Goal: Task Accomplishment & Management: Complete application form

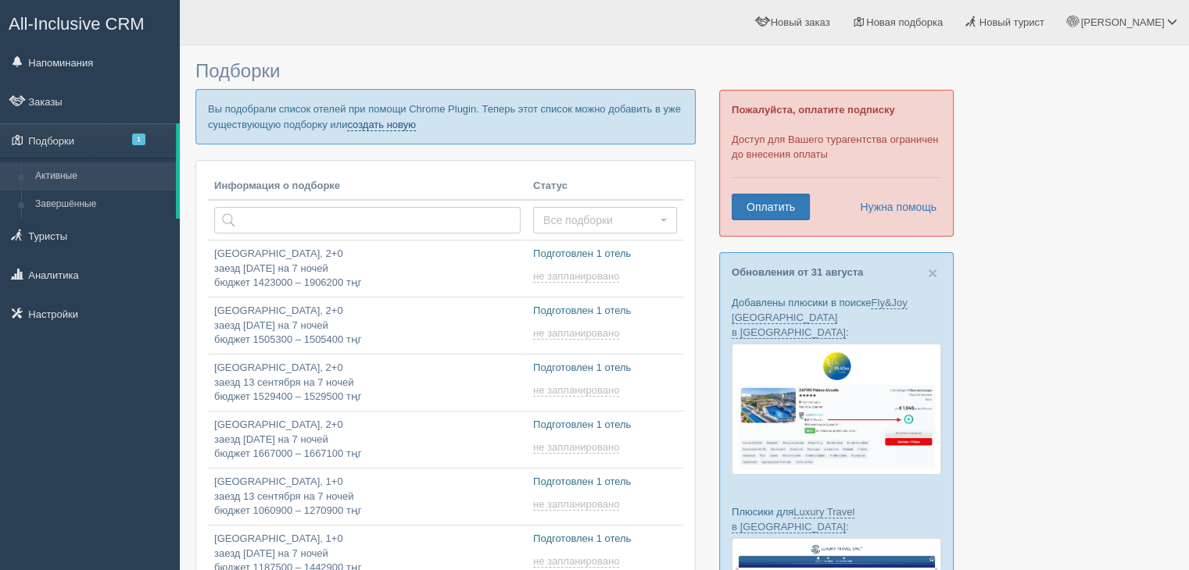
click at [399, 120] on link "создать новую" at bounding box center [381, 125] width 69 height 13
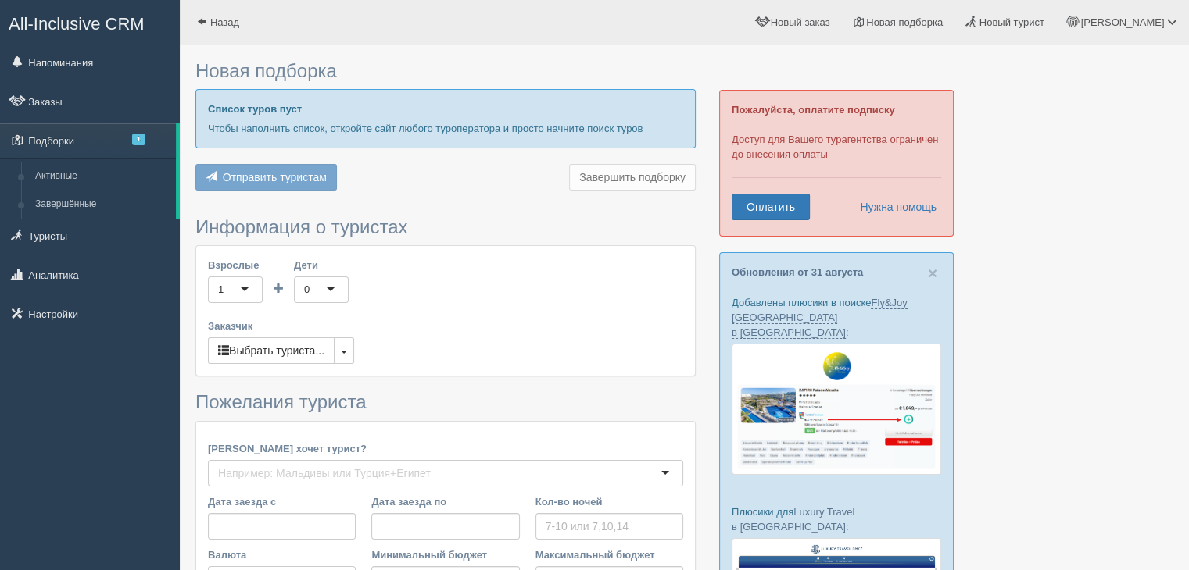
type input "7"
type input "1249500"
type input "1249600"
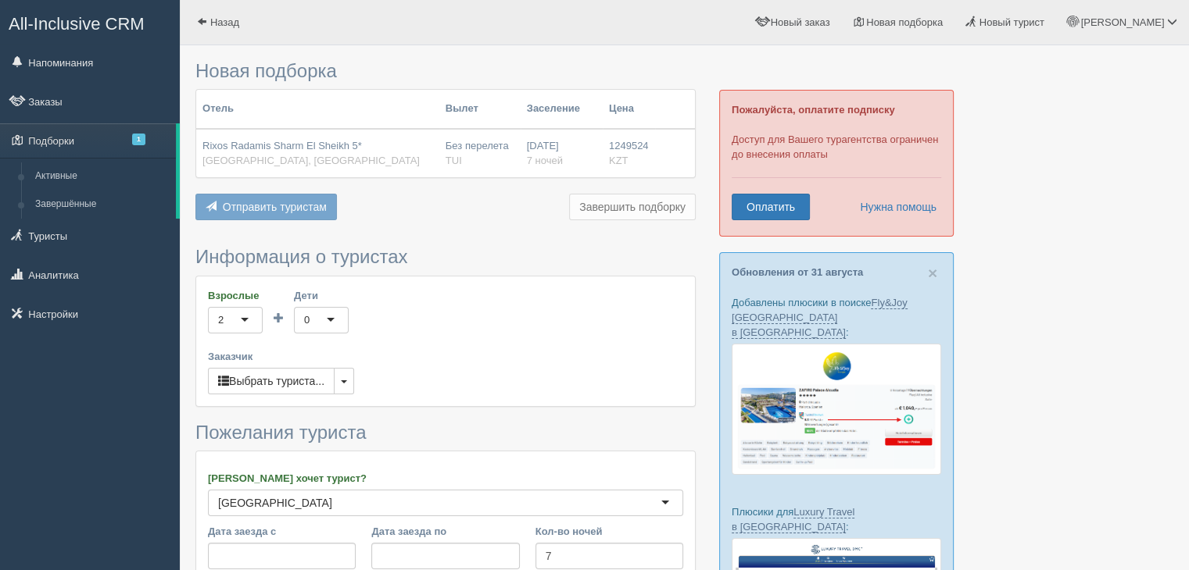
drag, startPoint x: 577, startPoint y: 153, endPoint x: 558, endPoint y: 184, distance: 36.5
click at [577, 154] on div "08.09.2025 7 ночей" at bounding box center [562, 153] width 70 height 29
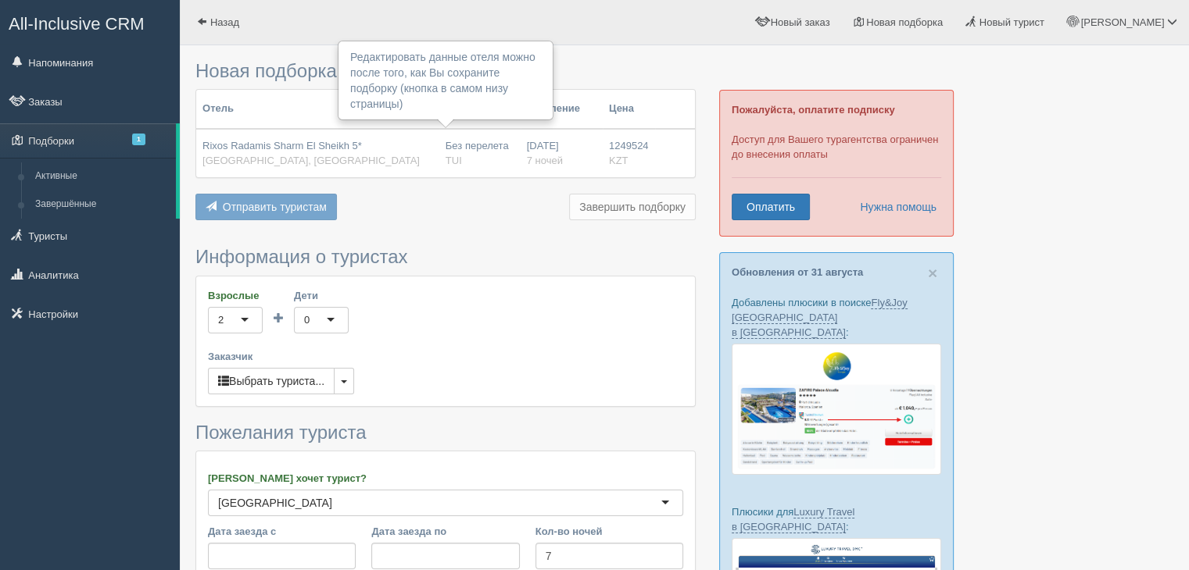
click at [449, 160] on span "TUI" at bounding box center [453, 161] width 16 height 12
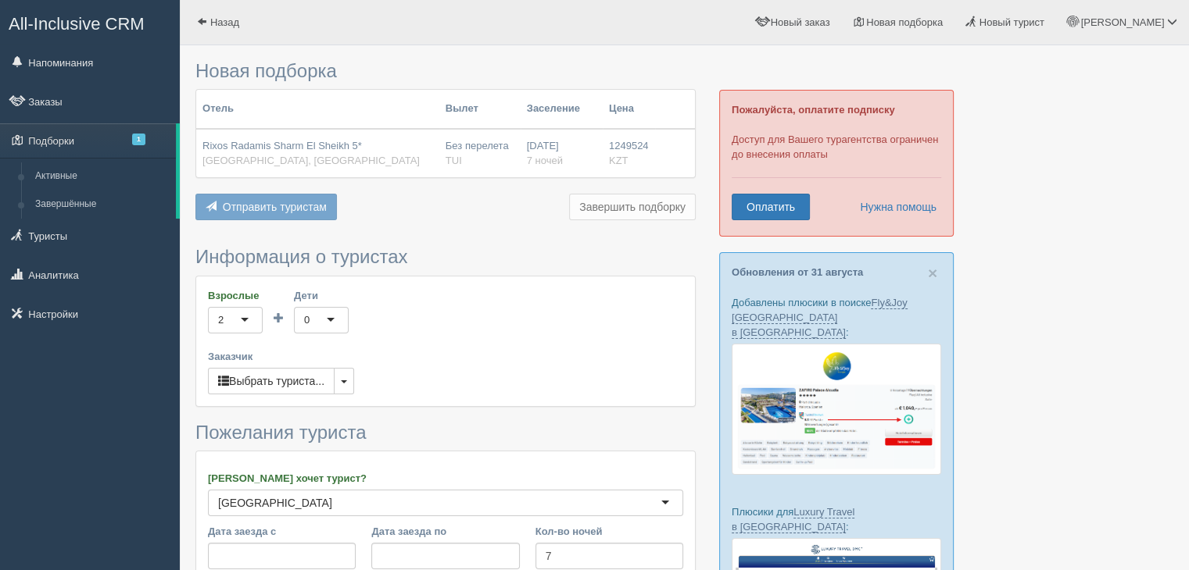
click at [309, 134] on td "Rixos Radamis Sharm El Sheikh 5* Египет, Шарм-эль-Шейх" at bounding box center [317, 153] width 243 height 48
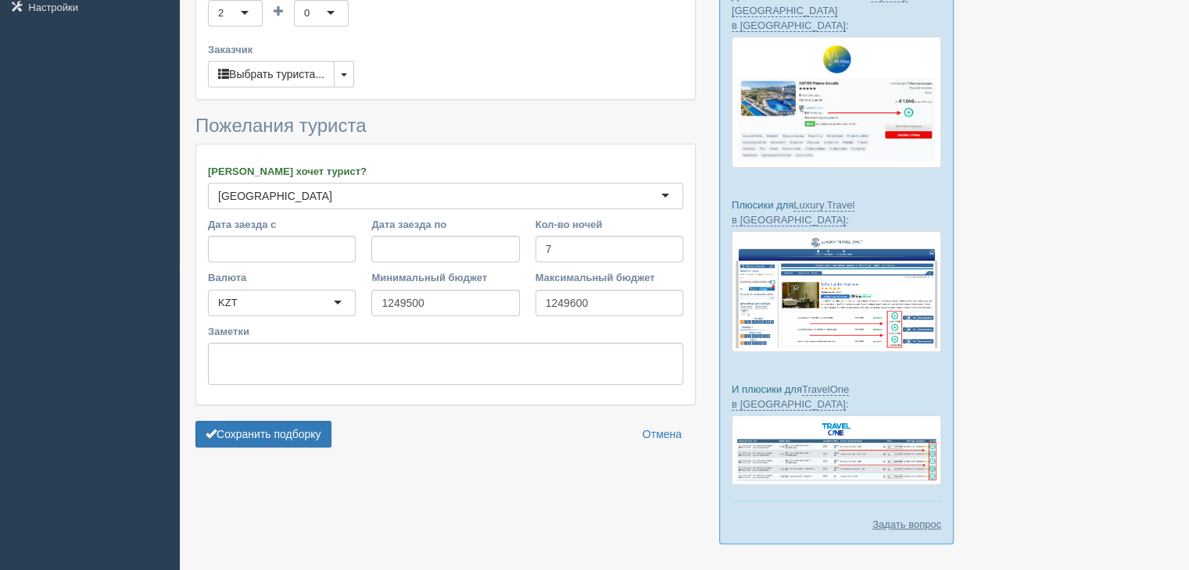
scroll to position [322, 0]
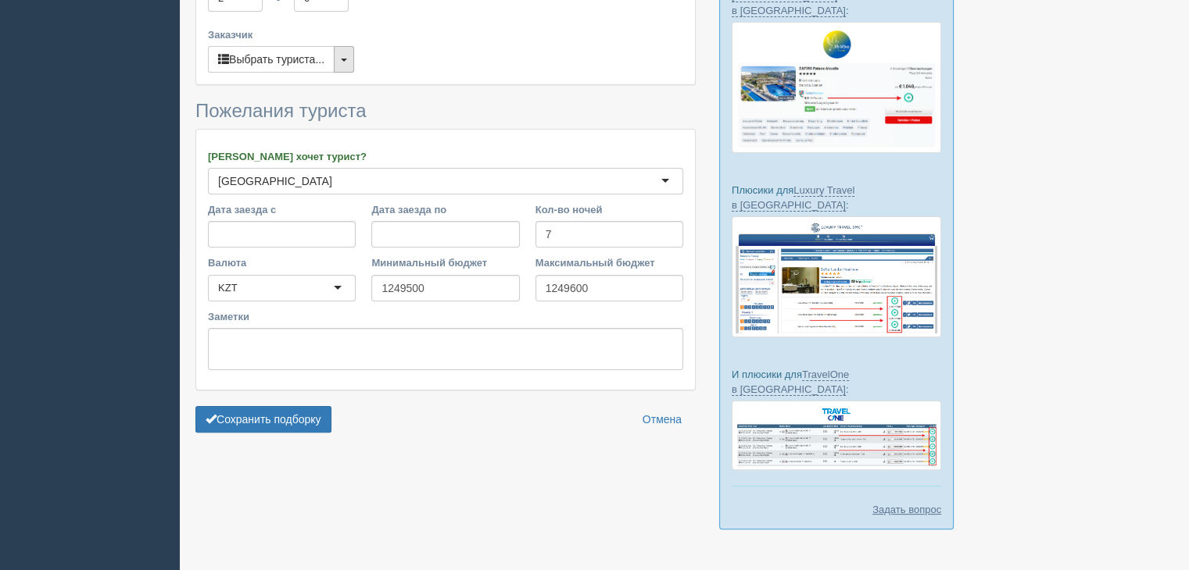
click at [351, 66] on button "button" at bounding box center [344, 59] width 20 height 27
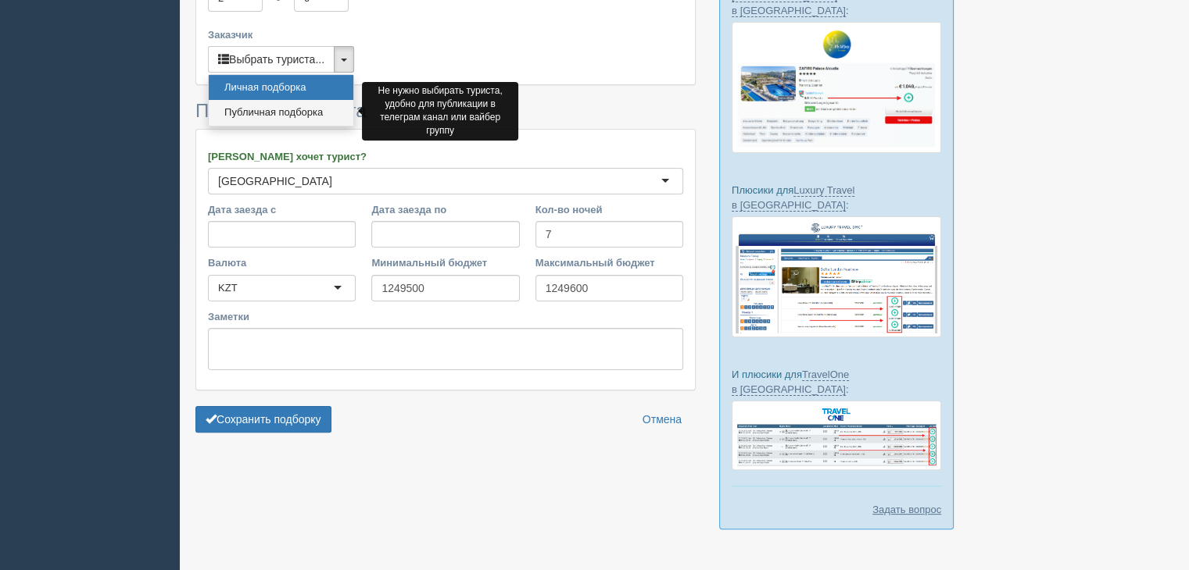
click at [316, 114] on link "Публичная подборка" at bounding box center [281, 113] width 145 height 26
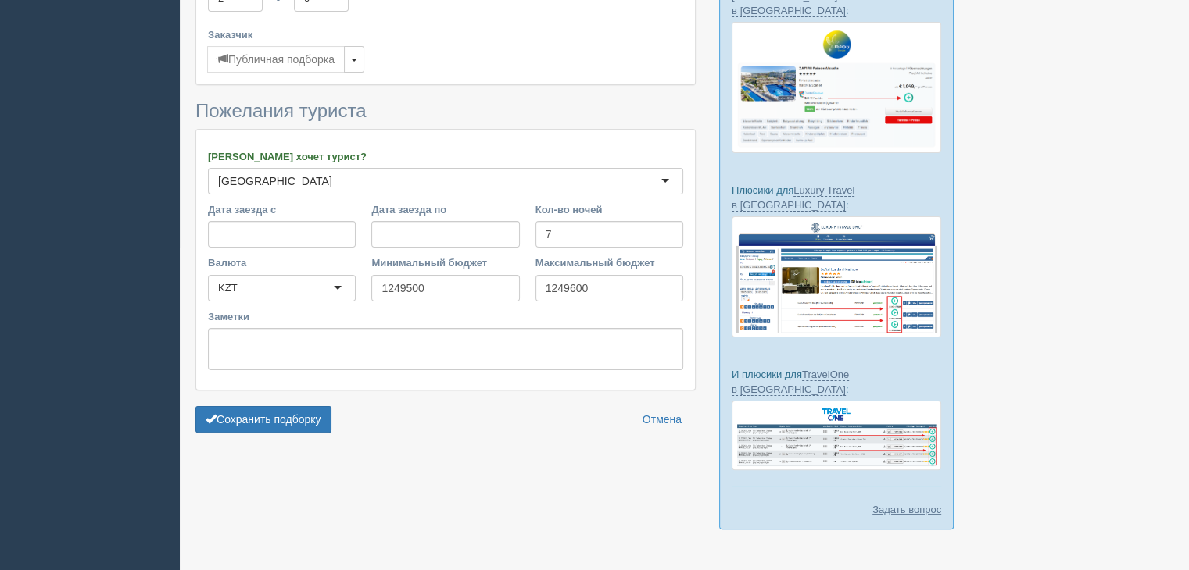
click at [268, 431] on form "Информация о туристах Взрослые 2 2 1 2 3 4 5 6 7 8 9 10 11 12 13 14 15 16 17 18…" at bounding box center [445, 182] width 500 height 515
click at [270, 419] on button "Сохранить подборку" at bounding box center [263, 419] width 136 height 27
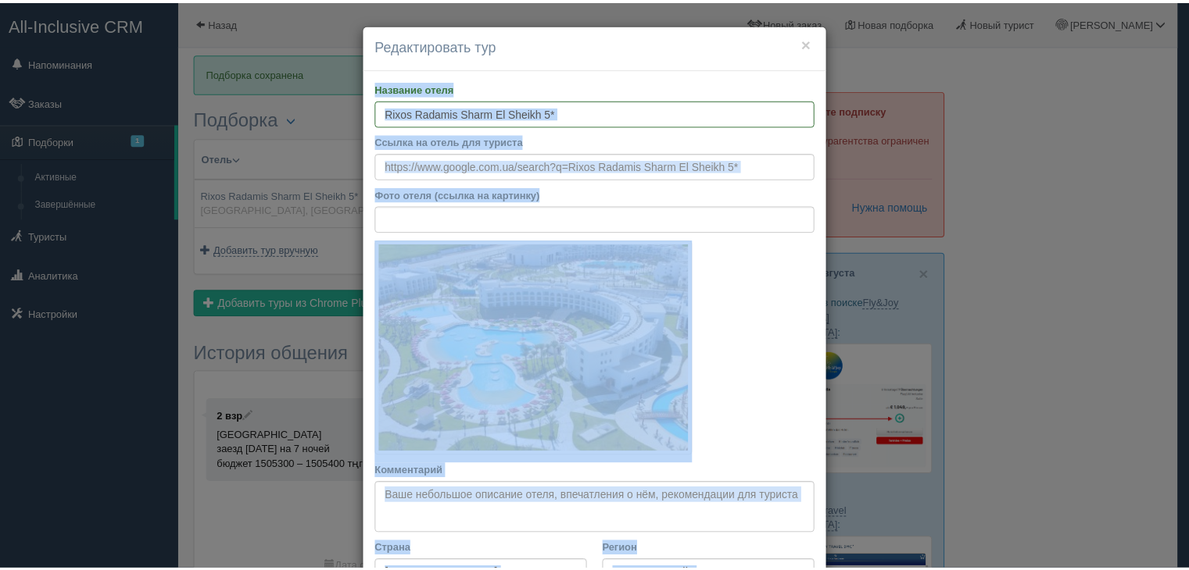
scroll to position [447, 0]
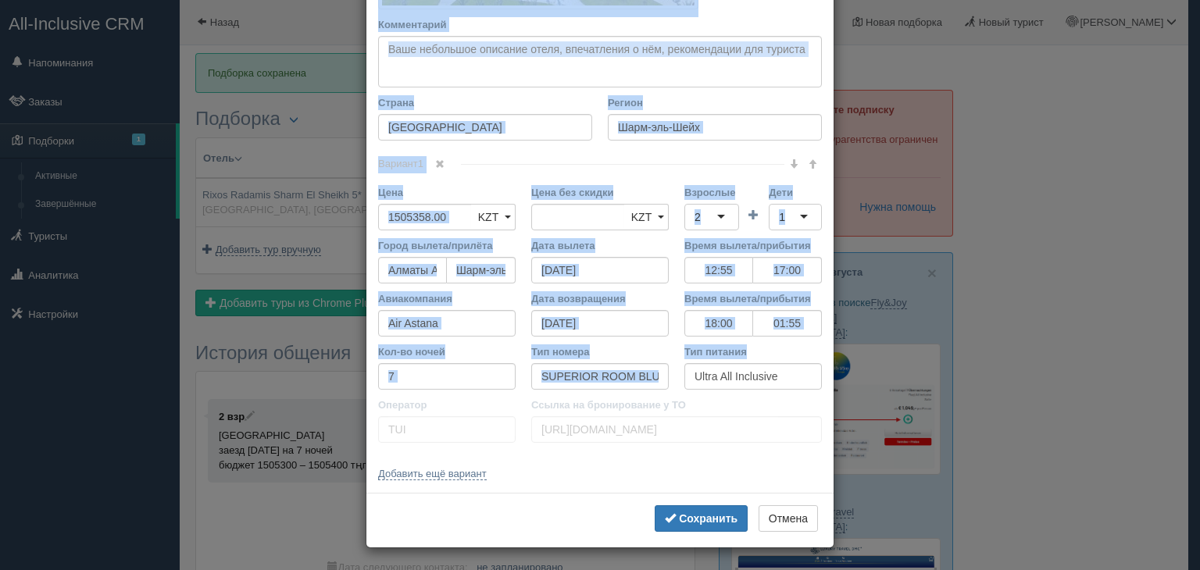
click at [976, 296] on div "× Редактировать тур Название отеля Rixos Radamis Sharm El Sheikh 5* Ссылка на о…" at bounding box center [600, 285] width 1200 height 570
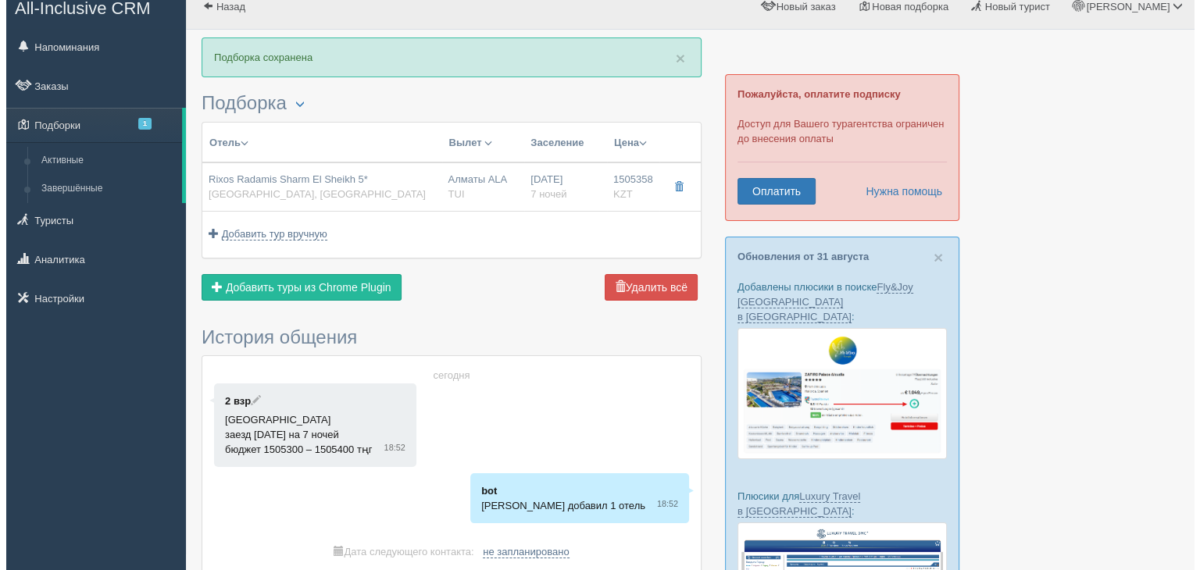
scroll to position [0, 0]
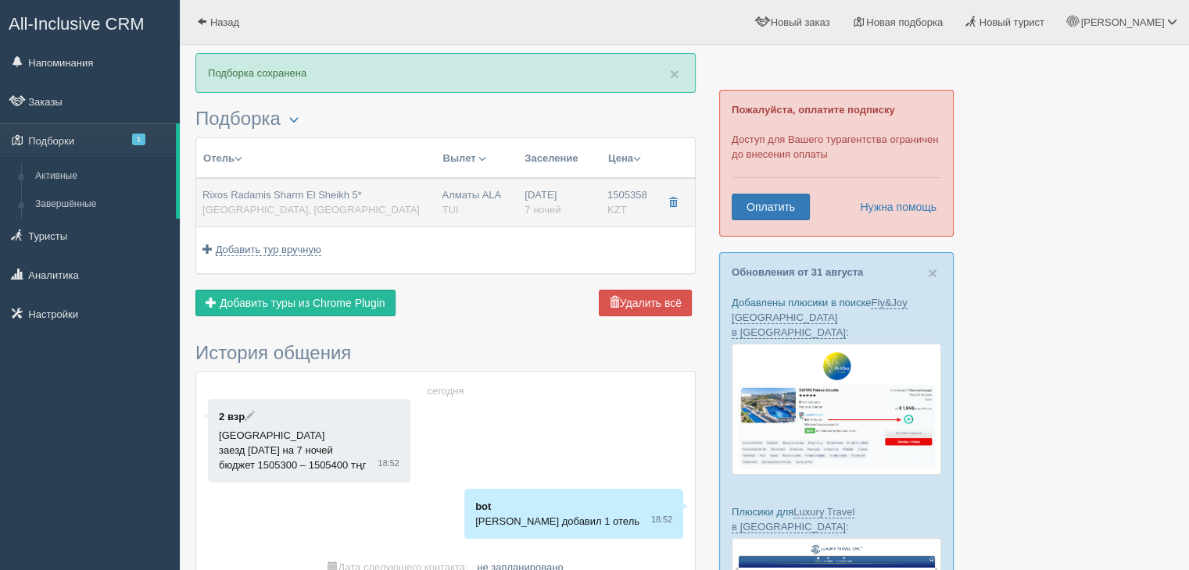
click at [383, 205] on div "Rixos Radamis Sharm El Sheikh 5* Египет, Шарм-эль-Шейх" at bounding box center [315, 202] width 227 height 29
type input "12:55"
type input "17:00"
type input "18:00"
type input "01:55"
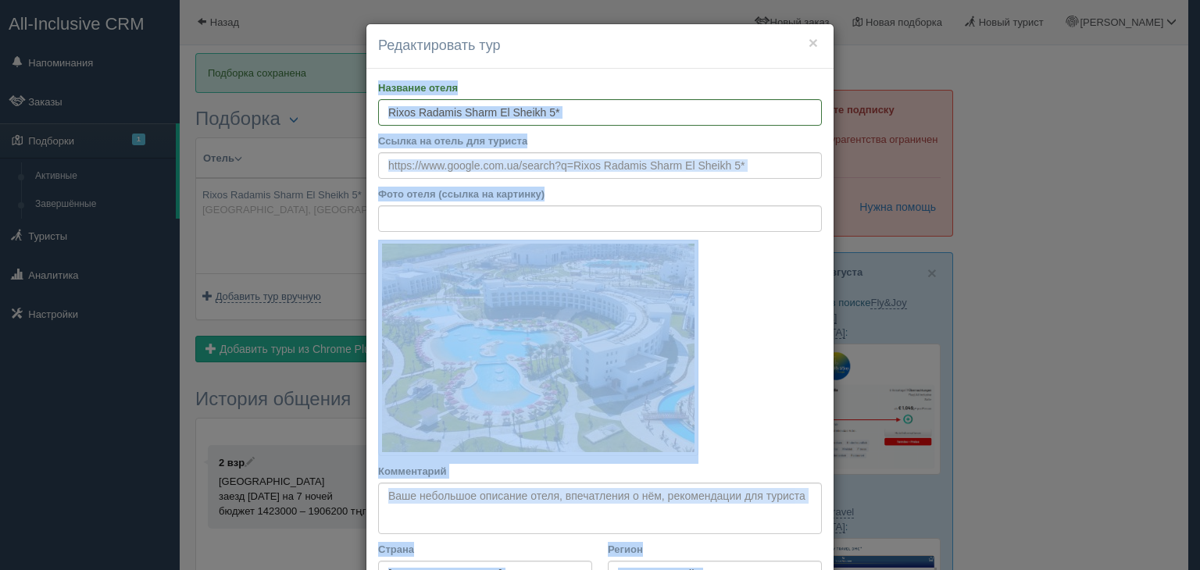
scroll to position [749, 0]
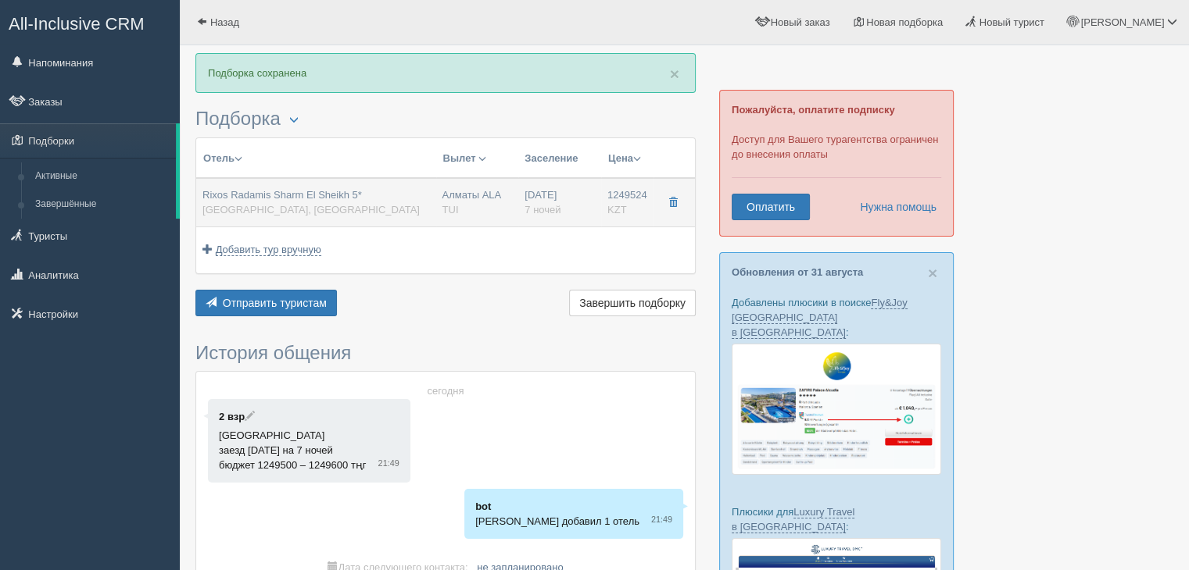
click at [333, 208] on div "Rixos Radamis Sharm El Sheikh 5* Египет, Шарм-эль-Шейх" at bounding box center [310, 202] width 217 height 29
type input "Rixos Radamis Sharm El Sheikh 5*"
type input "Египет"
type input "Шарм-эль-Шейх"
type input "1249524.00"
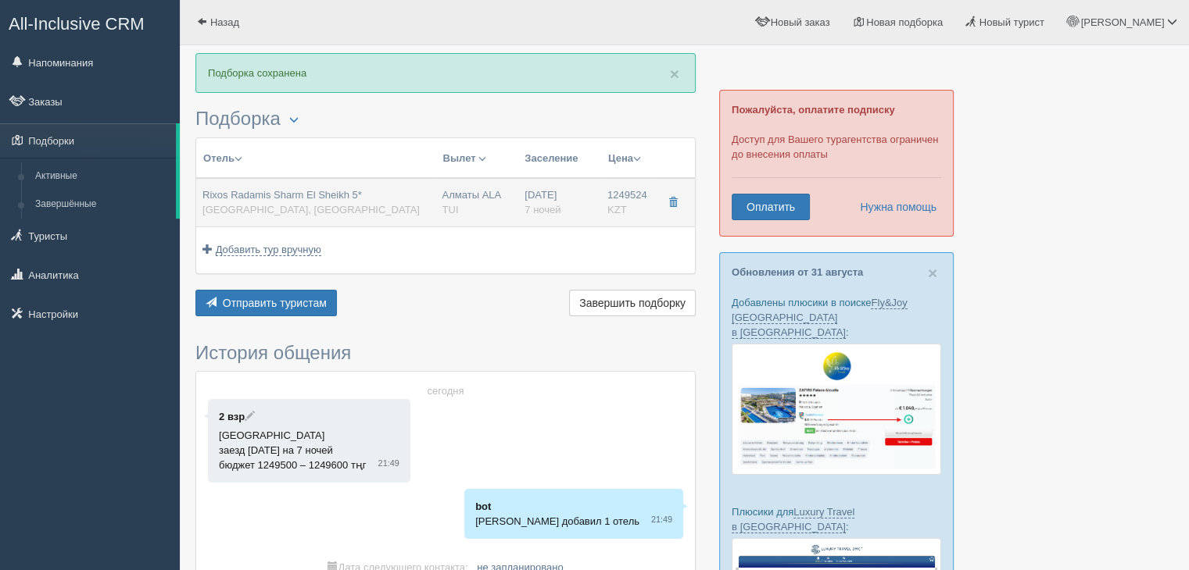
type input "Алматы ALA"
type input "Шарм-эль-Шейх SSH"
type input "12:55"
type input "17:00"
type input "Air Astana"
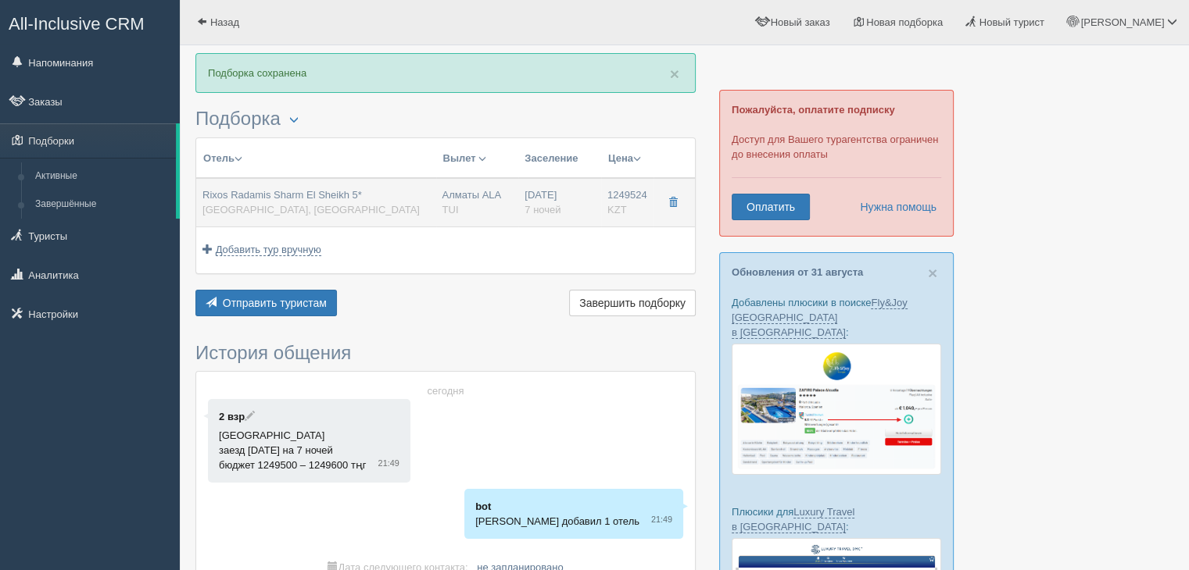
type input "18:00"
type input "01:55"
type input "7"
type input "SUPERIOR ROOM BLUE PLANET"
type input "Ultra All Inclusive"
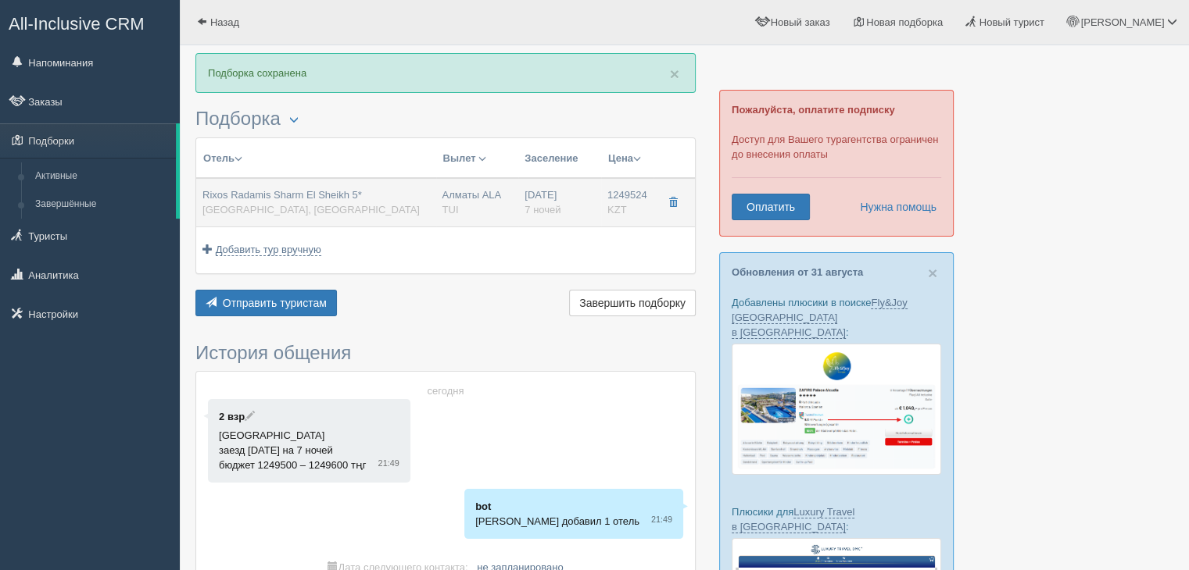
type input "TUI"
type input "https://newb2b.fstravel.com/hotel/851819"
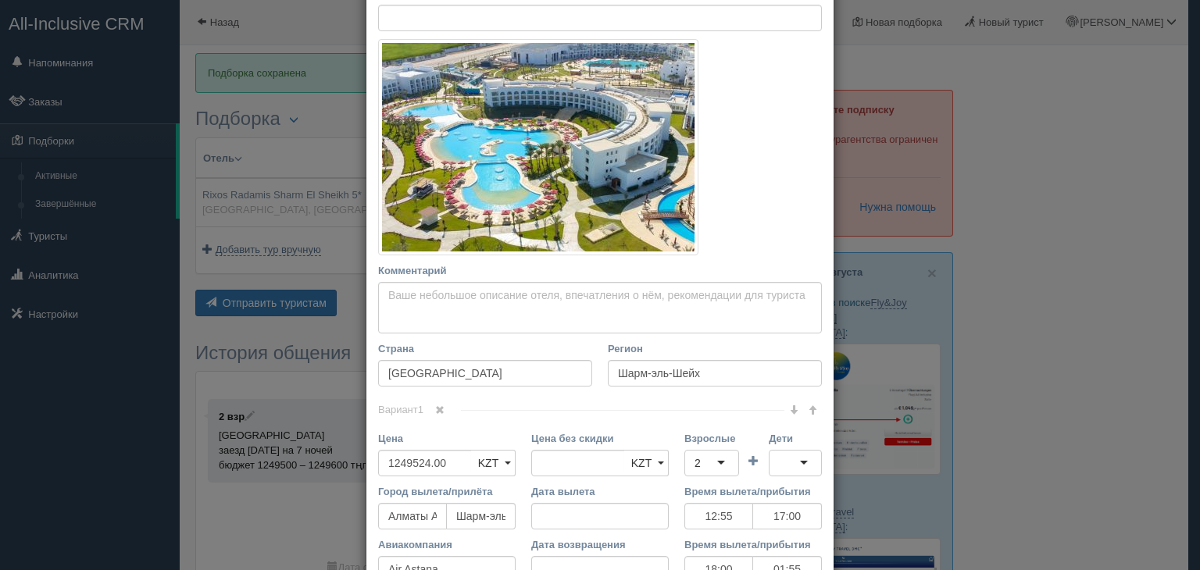
scroll to position [447, 0]
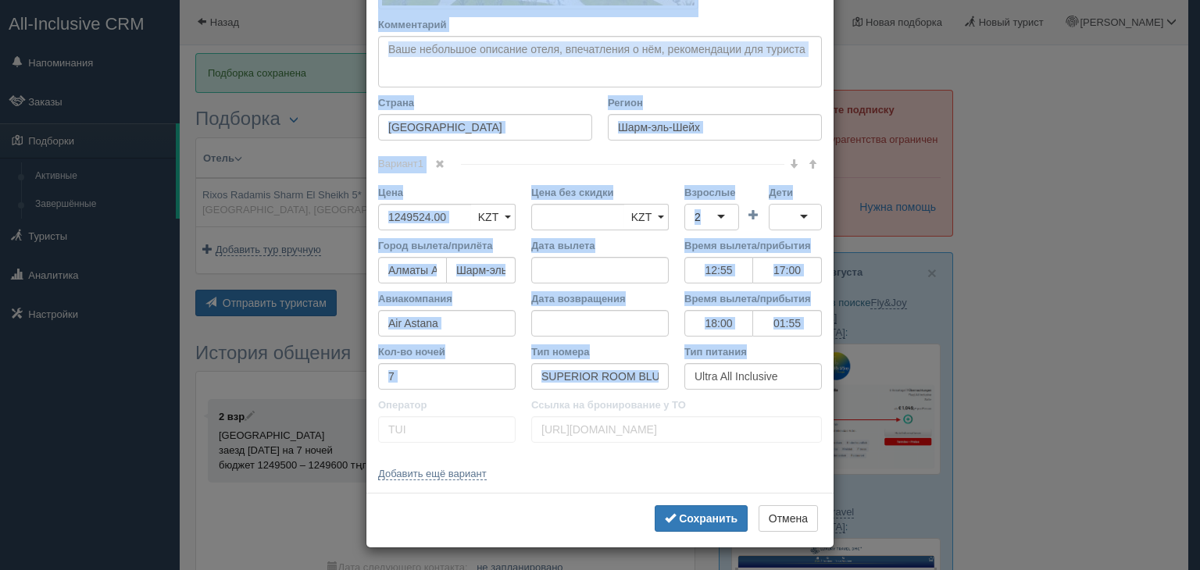
drag, startPoint x: 372, startPoint y: 88, endPoint x: 781, endPoint y: 376, distance: 500.8
click at [781, 376] on div "Название отеля Rixos Radamis Sharm El Sheikh 5* Ссылка на отель для туриста Фот…" at bounding box center [600, 57] width 467 height 871
copy div "Название отеля Ссылка на отель для туриста Фото отеля (ссылка на картинку) Не у…"
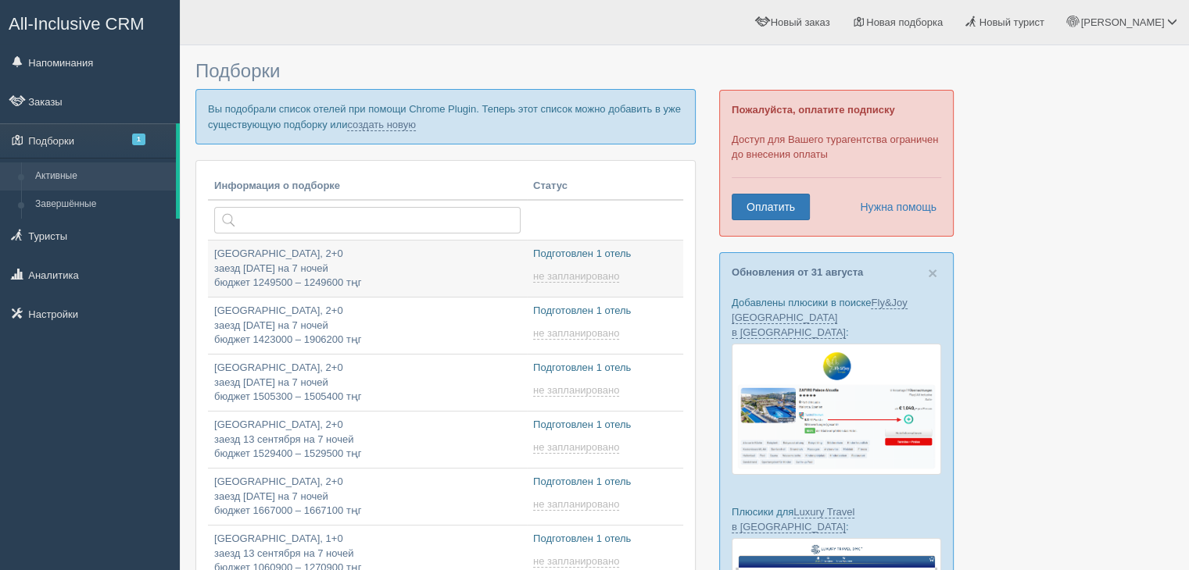
type input "[DATE] 22:45"
click at [409, 122] on link "создать новую" at bounding box center [381, 125] width 69 height 13
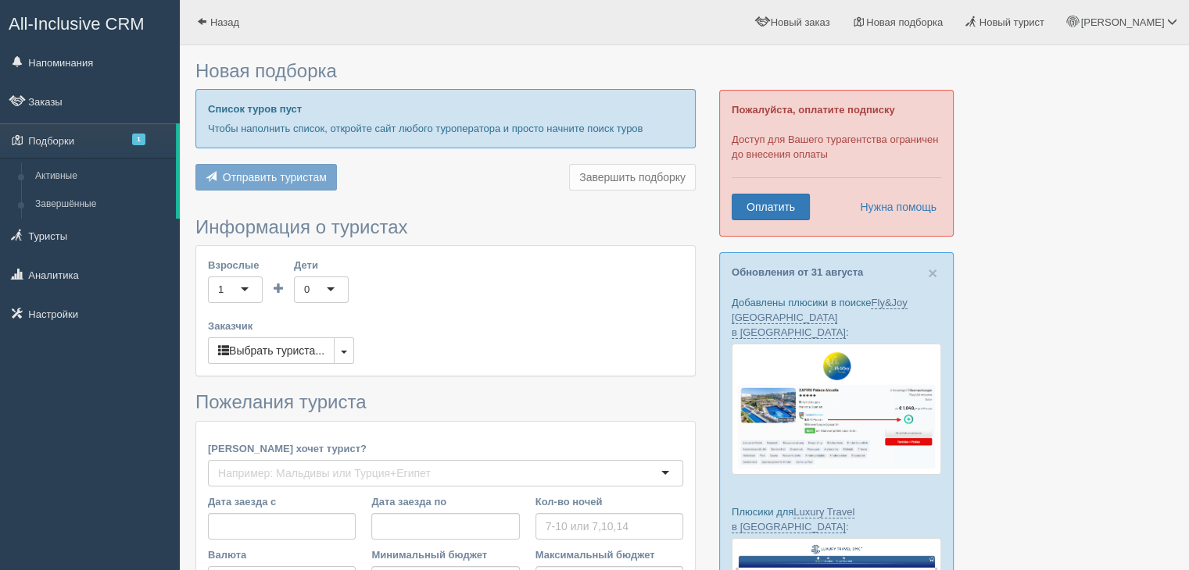
type input "8"
type input "1351600"
type input "1351700"
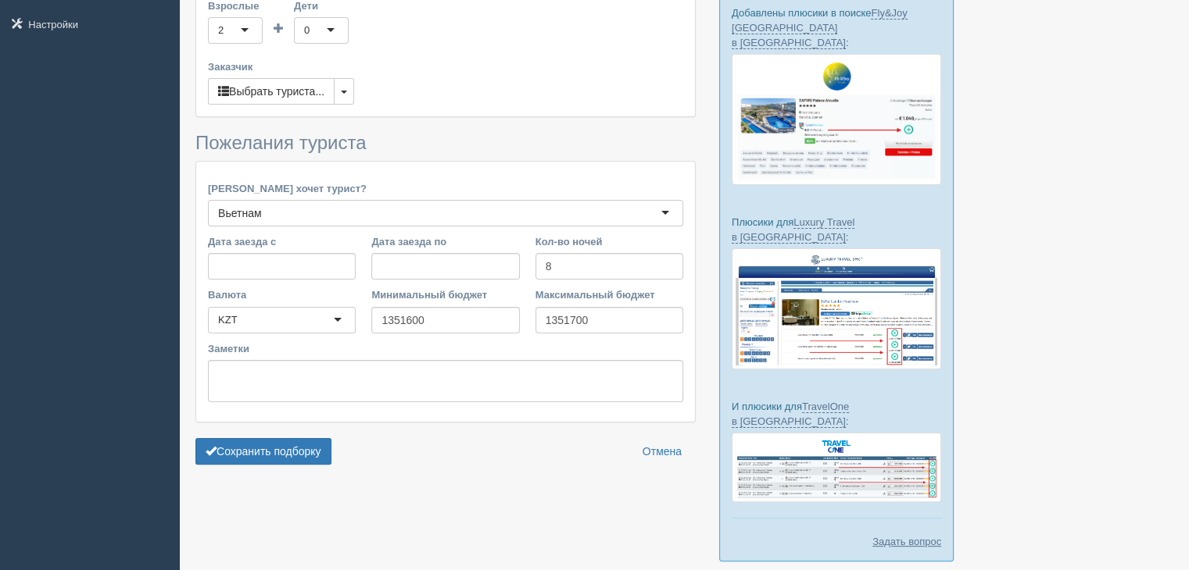
scroll to position [322, 0]
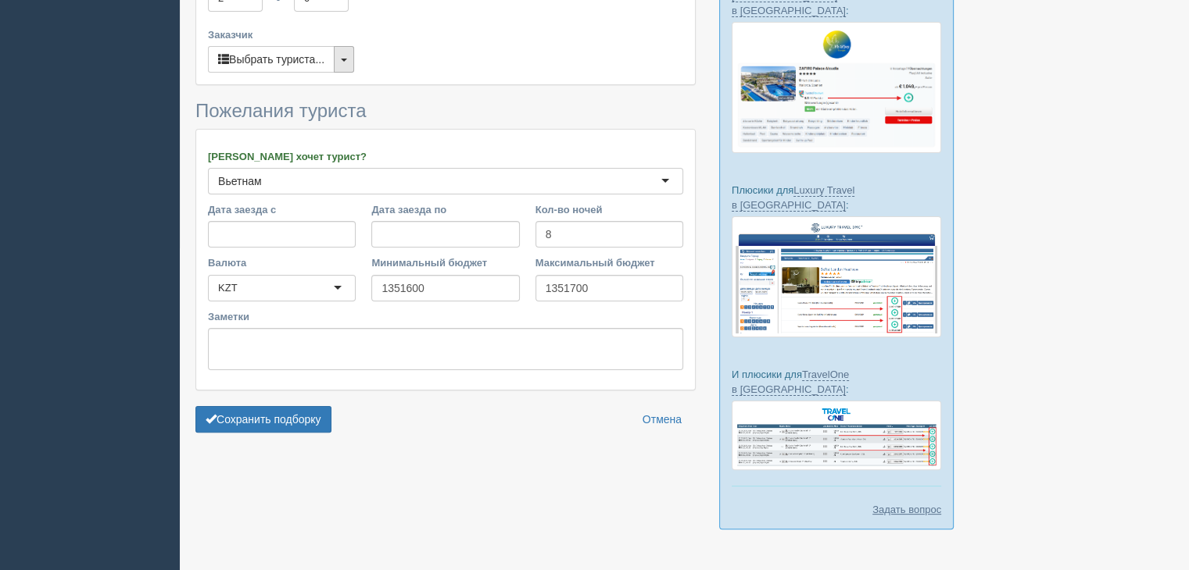
drag, startPoint x: 343, startPoint y: 52, endPoint x: 275, endPoint y: 101, distance: 83.5
click at [342, 52] on button "button" at bounding box center [344, 59] width 20 height 27
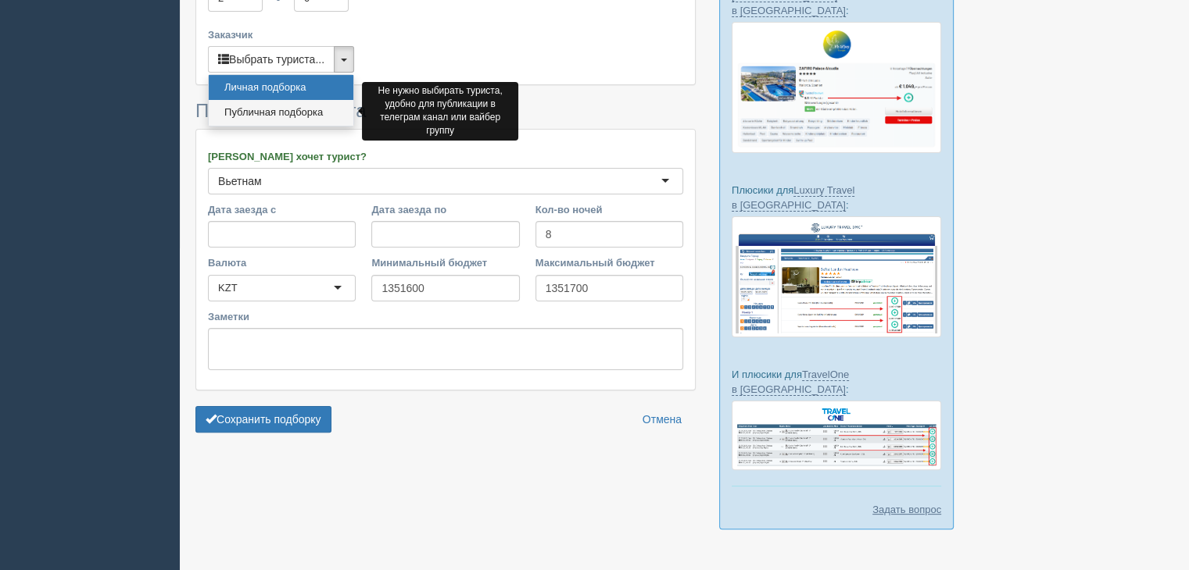
drag, startPoint x: 245, startPoint y: 116, endPoint x: 268, endPoint y: 160, distance: 49.6
click at [244, 116] on link "Публичная подборка" at bounding box center [281, 113] width 145 height 26
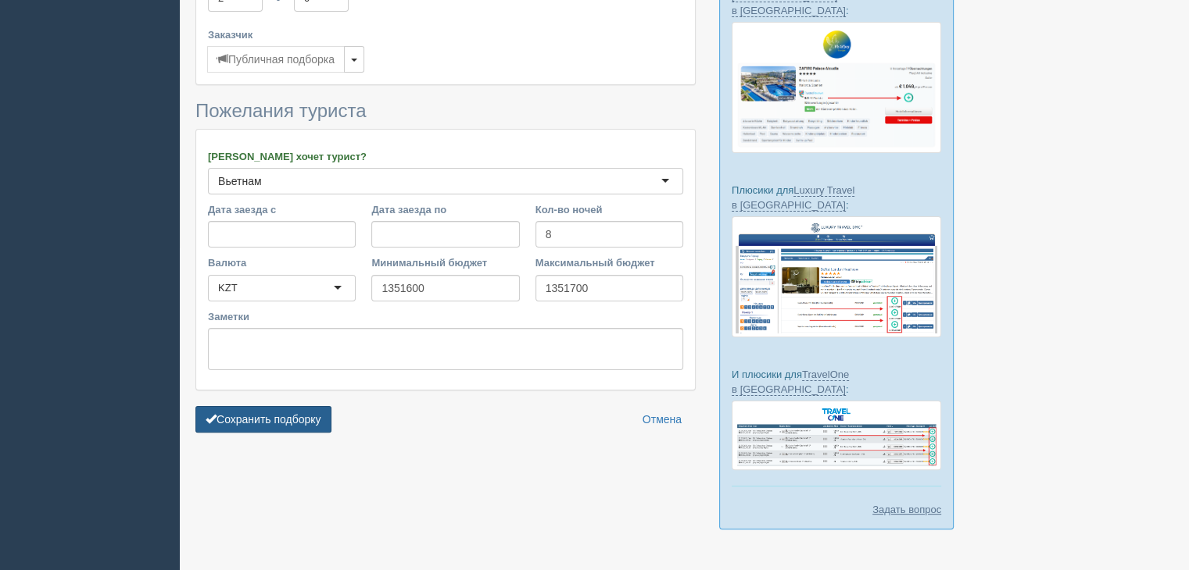
click at [285, 416] on button "Сохранить подборку" at bounding box center [263, 419] width 136 height 27
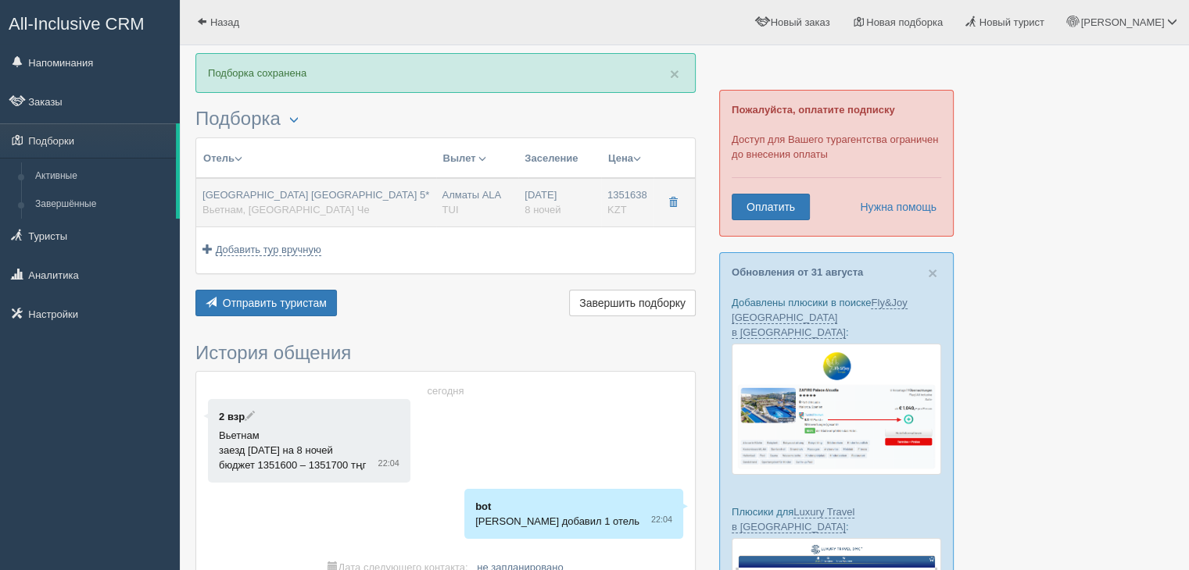
click at [354, 189] on span "[GEOGRAPHIC_DATA] [GEOGRAPHIC_DATA] 5*" at bounding box center [315, 195] width 227 height 12
type input "[GEOGRAPHIC_DATA] [GEOGRAPHIC_DATA] 5*"
type input "Вьетнам"
type input "Остров Хон Че"
type input "1351638.00"
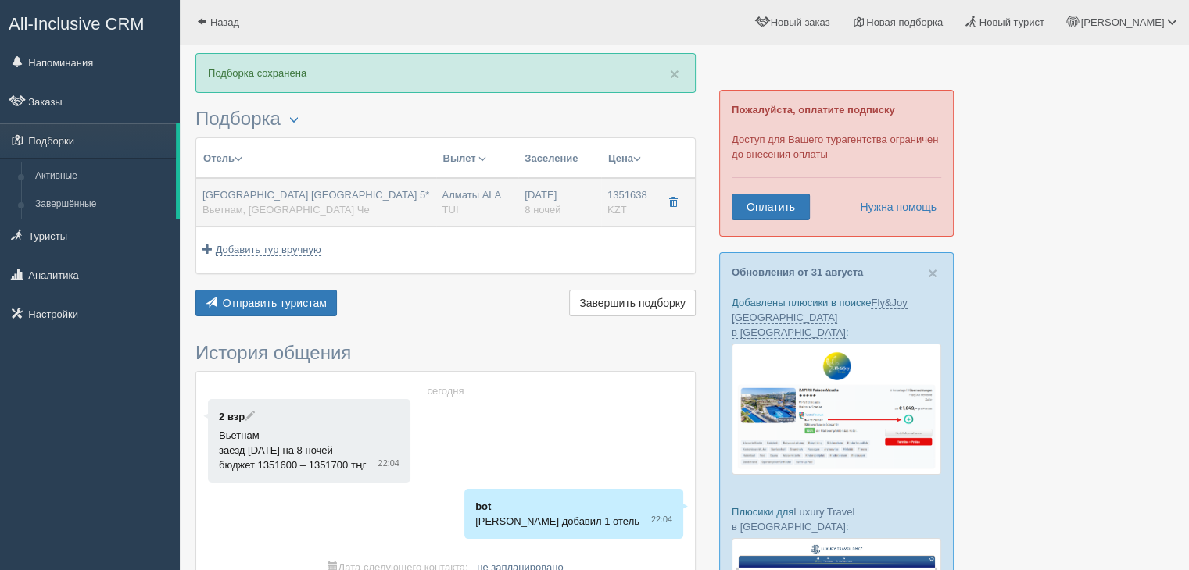
type input "Алматы ALA"
type input "Нячанг Камрань CXR"
type input "23:00"
type input "08:30"
type input "SCAT"
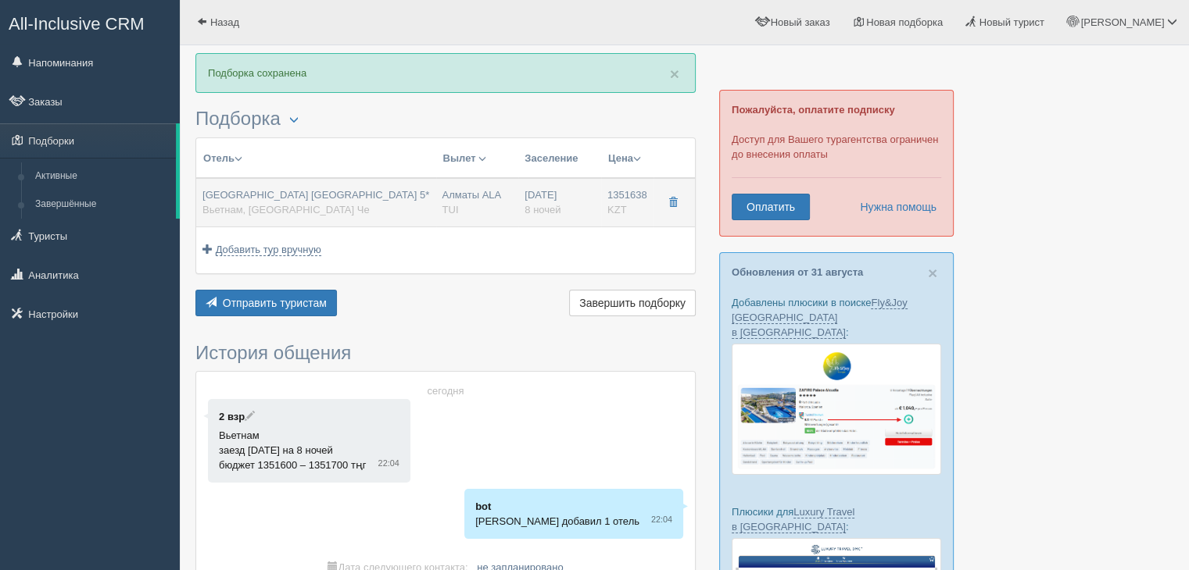
type input "10:30"
type input "15:30"
type input "8"
type input "Deluxe"
type input "Full Board"
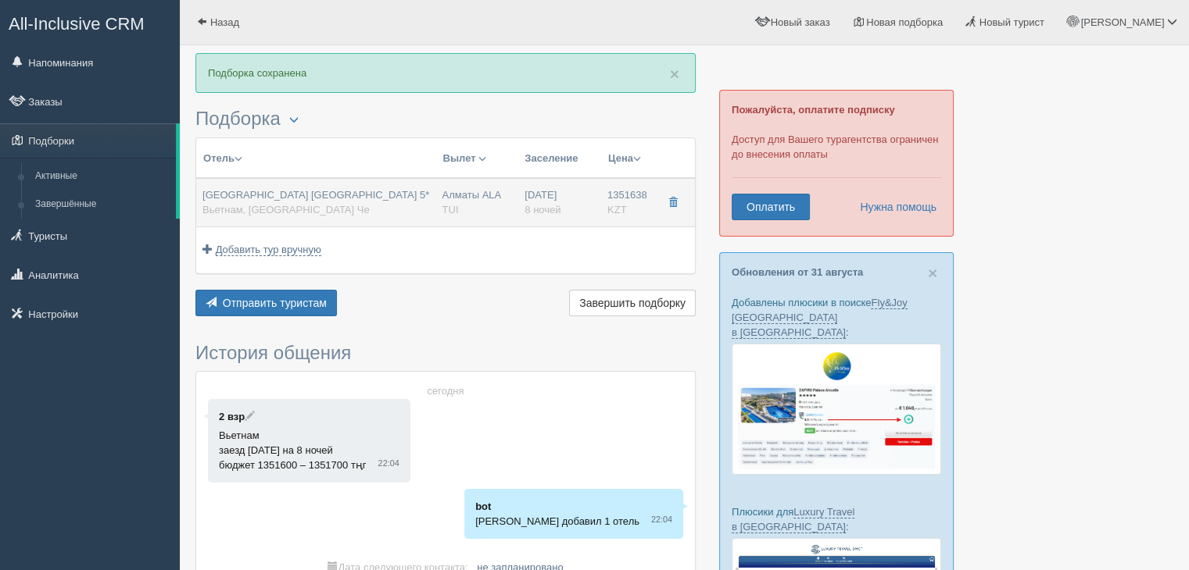
type input "TUI"
type input "[URL][DOMAIN_NAME]"
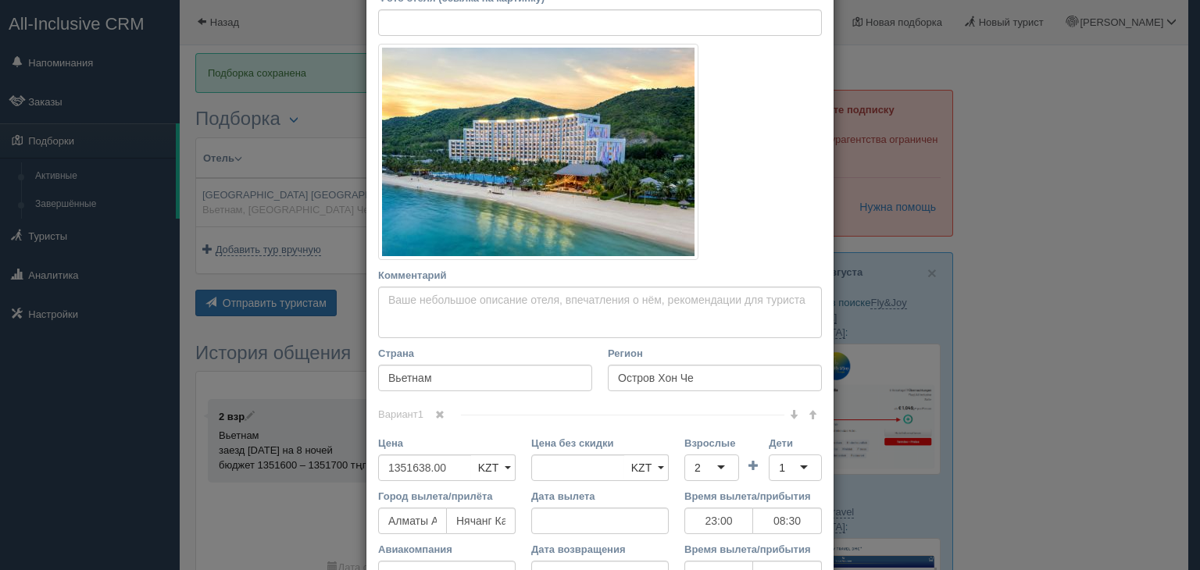
scroll to position [447, 0]
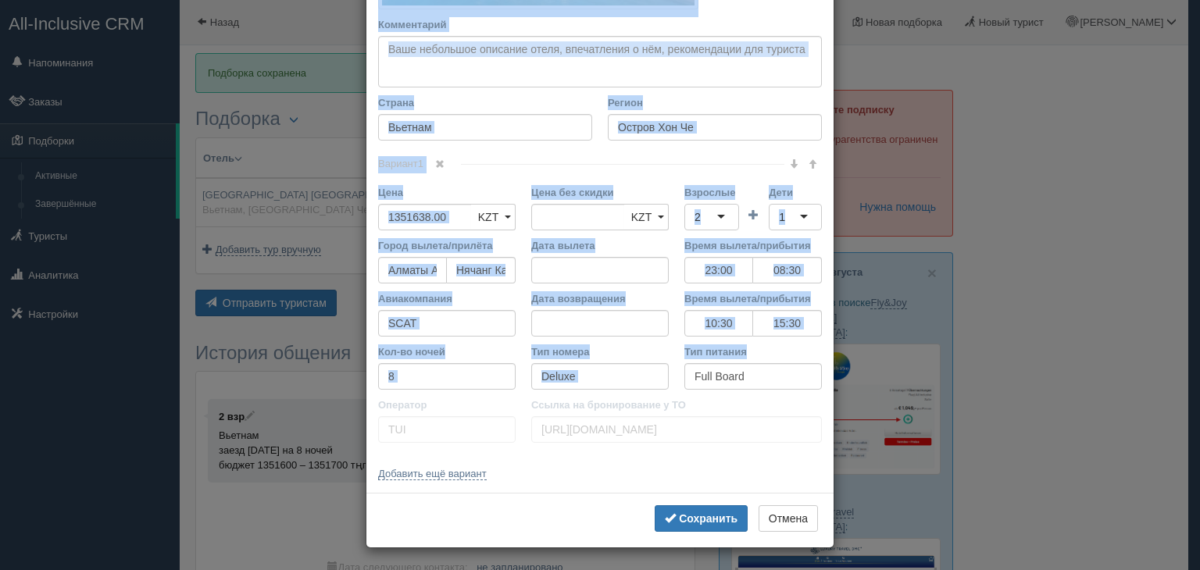
drag, startPoint x: 367, startPoint y: 82, endPoint x: 719, endPoint y: 395, distance: 471.6
click at [719, 395] on div "Название отеля [GEOGRAPHIC_DATA] [GEOGRAPHIC_DATA] 5* Ссылка на отель для турис…" at bounding box center [600, 57] width 467 height 871
copy div "Loremips dolor Sitame co adipi eli seddoei Temp incid (utlabo et dolorema) Al e…"
